Goal: Find specific page/section: Find specific page/section

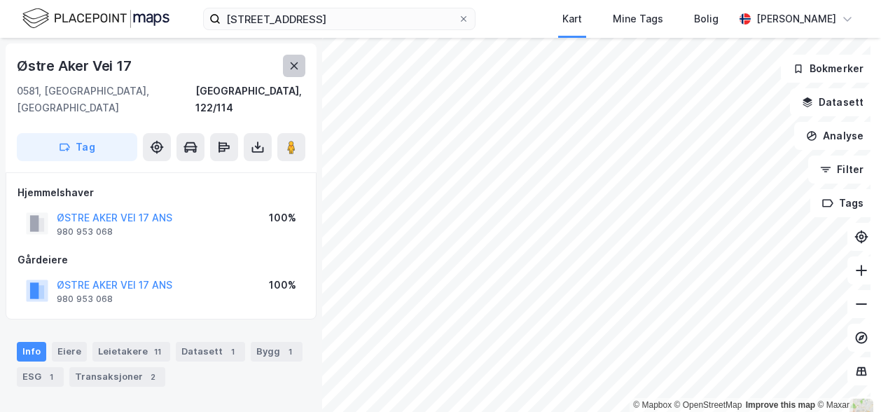
click at [291, 68] on icon at bounding box center [295, 65] width 8 height 7
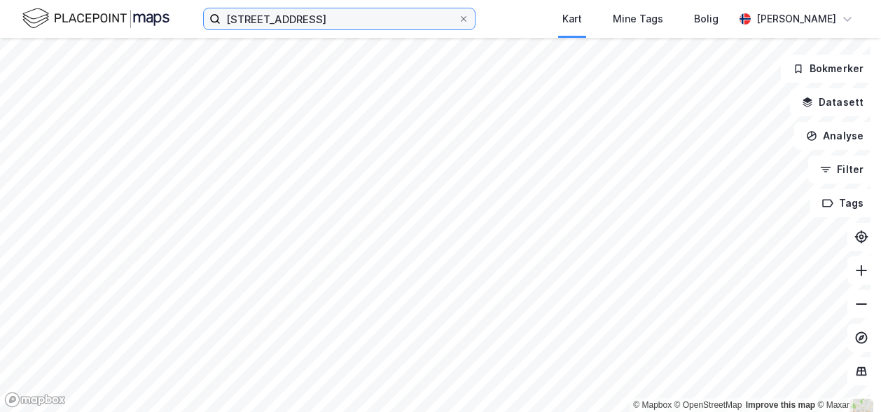
click at [328, 23] on input "[STREET_ADDRESS]" at bounding box center [339, 18] width 237 height 21
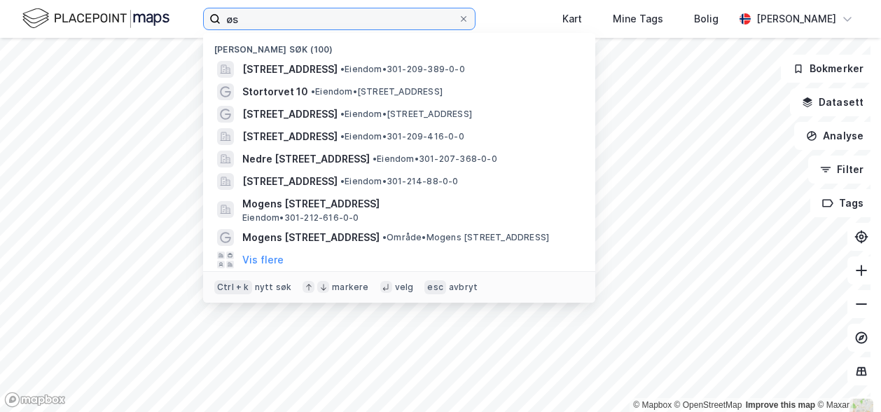
type input "ø"
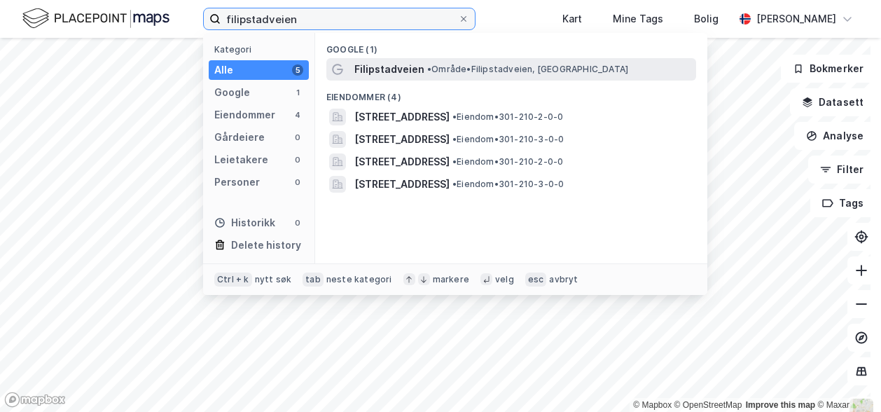
type input "filipstadveien"
click at [418, 68] on span "Filipstadveien" at bounding box center [389, 69] width 70 height 17
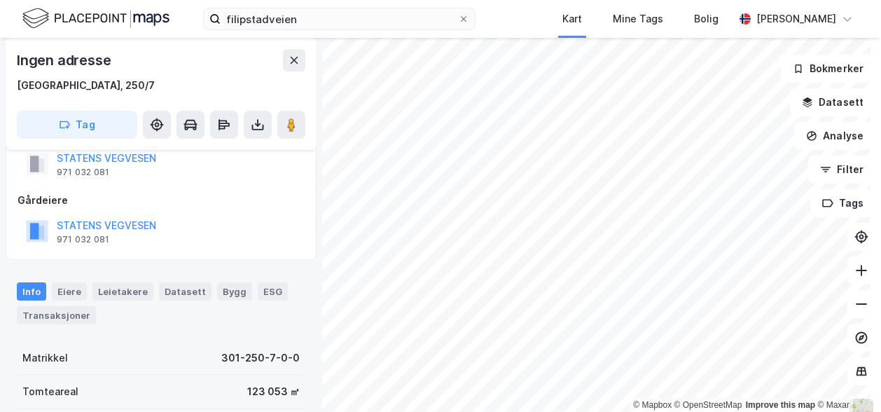
scroll to position [140, 0]
